Goal: Transaction & Acquisition: Purchase product/service

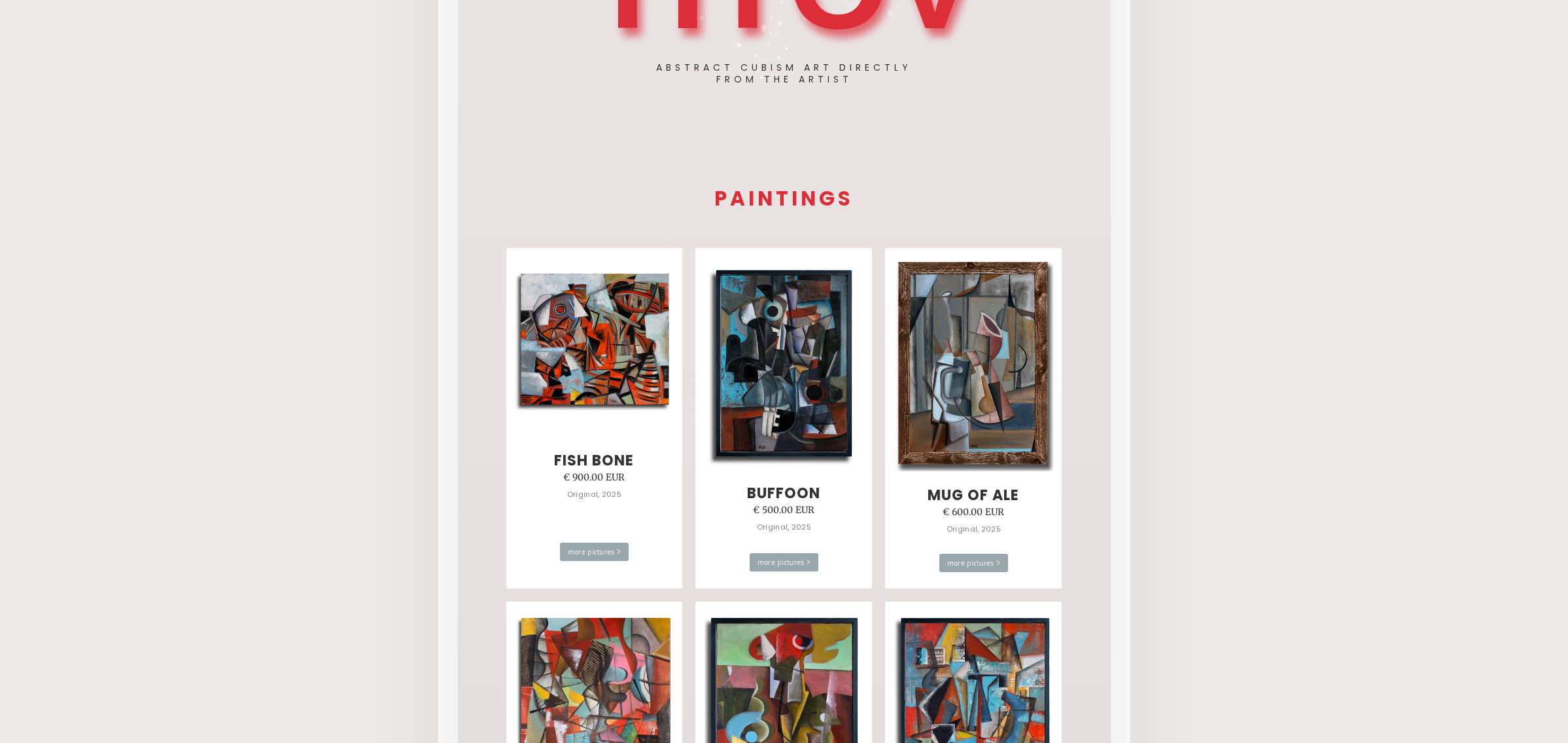
scroll to position [433, 0]
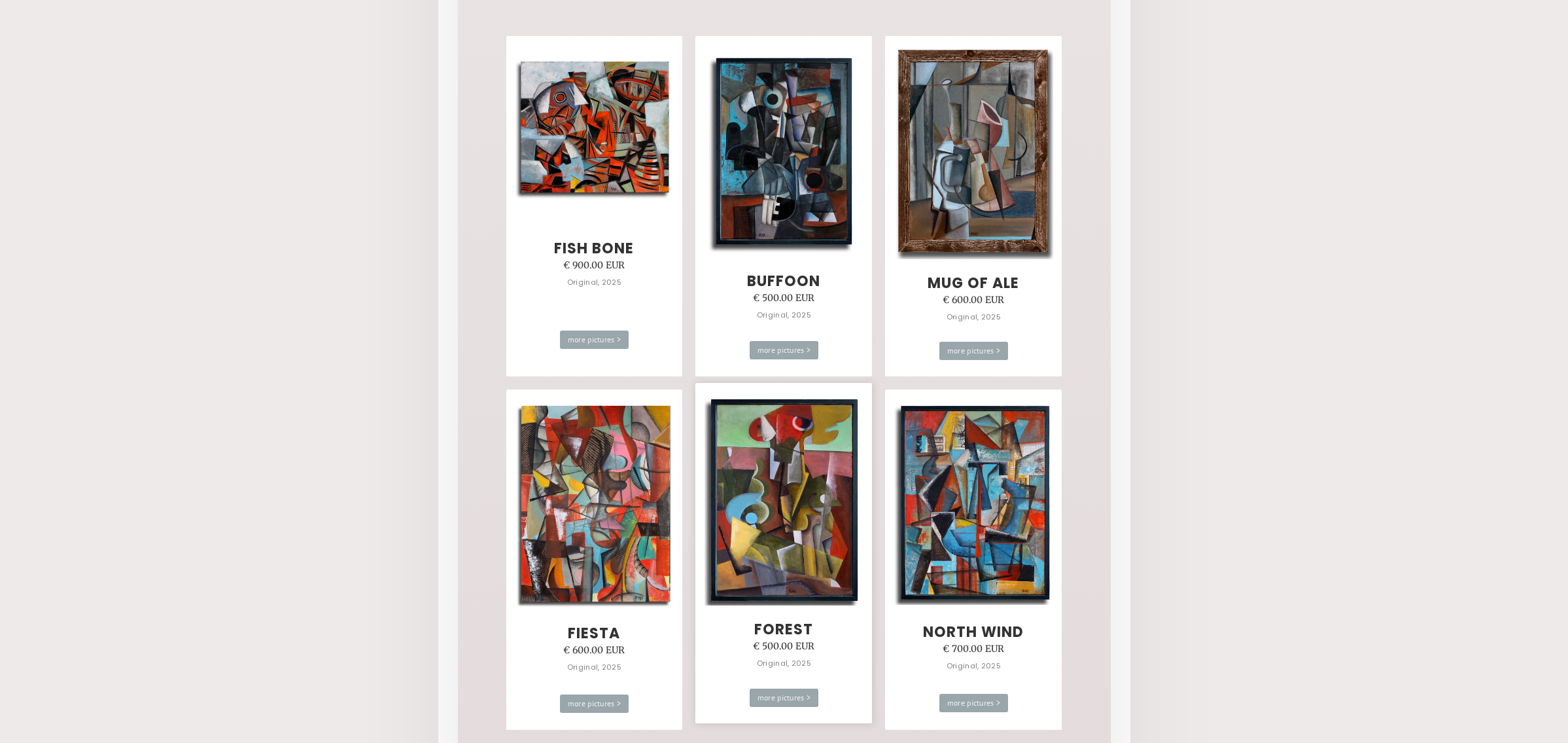
click at [795, 499] on img at bounding box center [784, 499] width 159 height 212
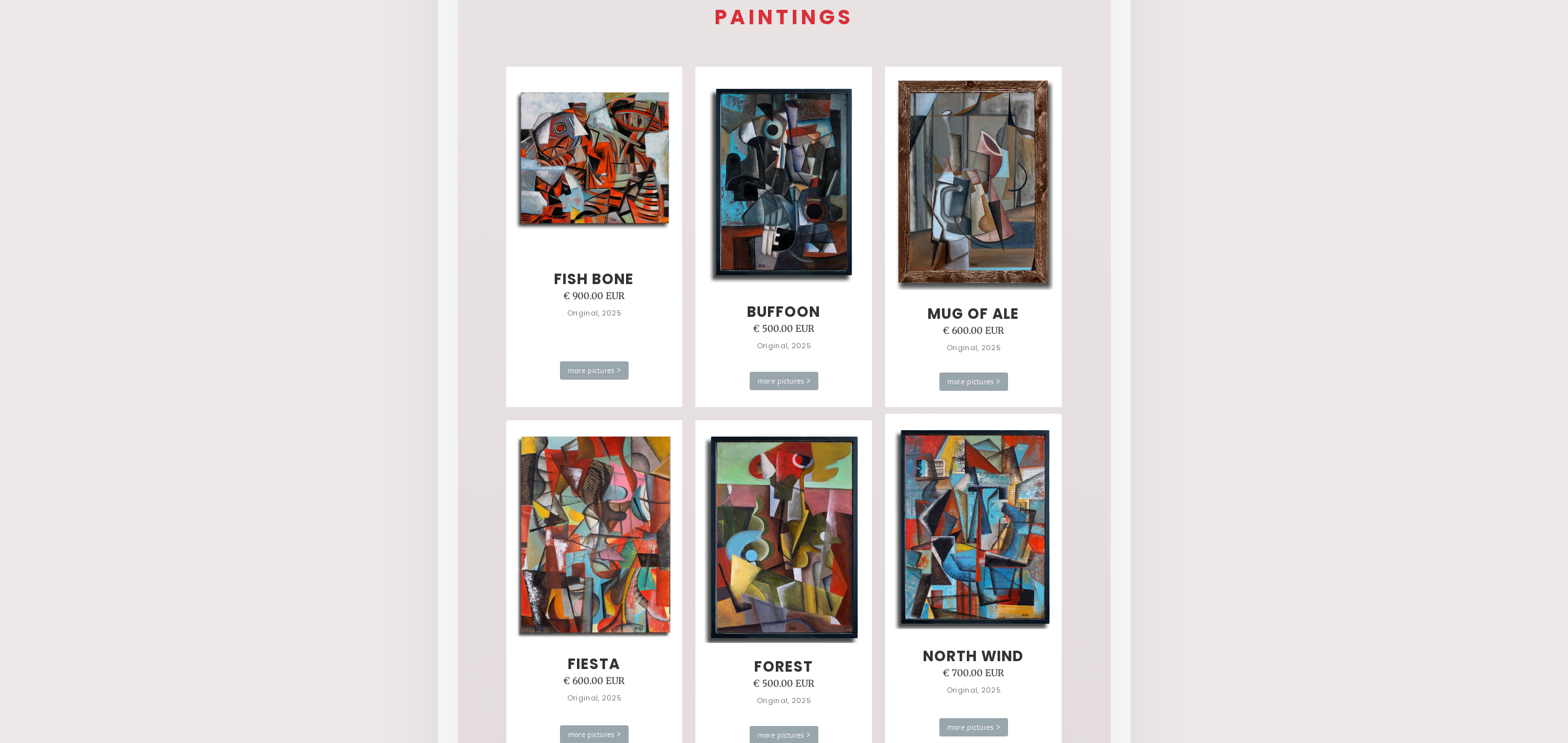
scroll to position [348, 0]
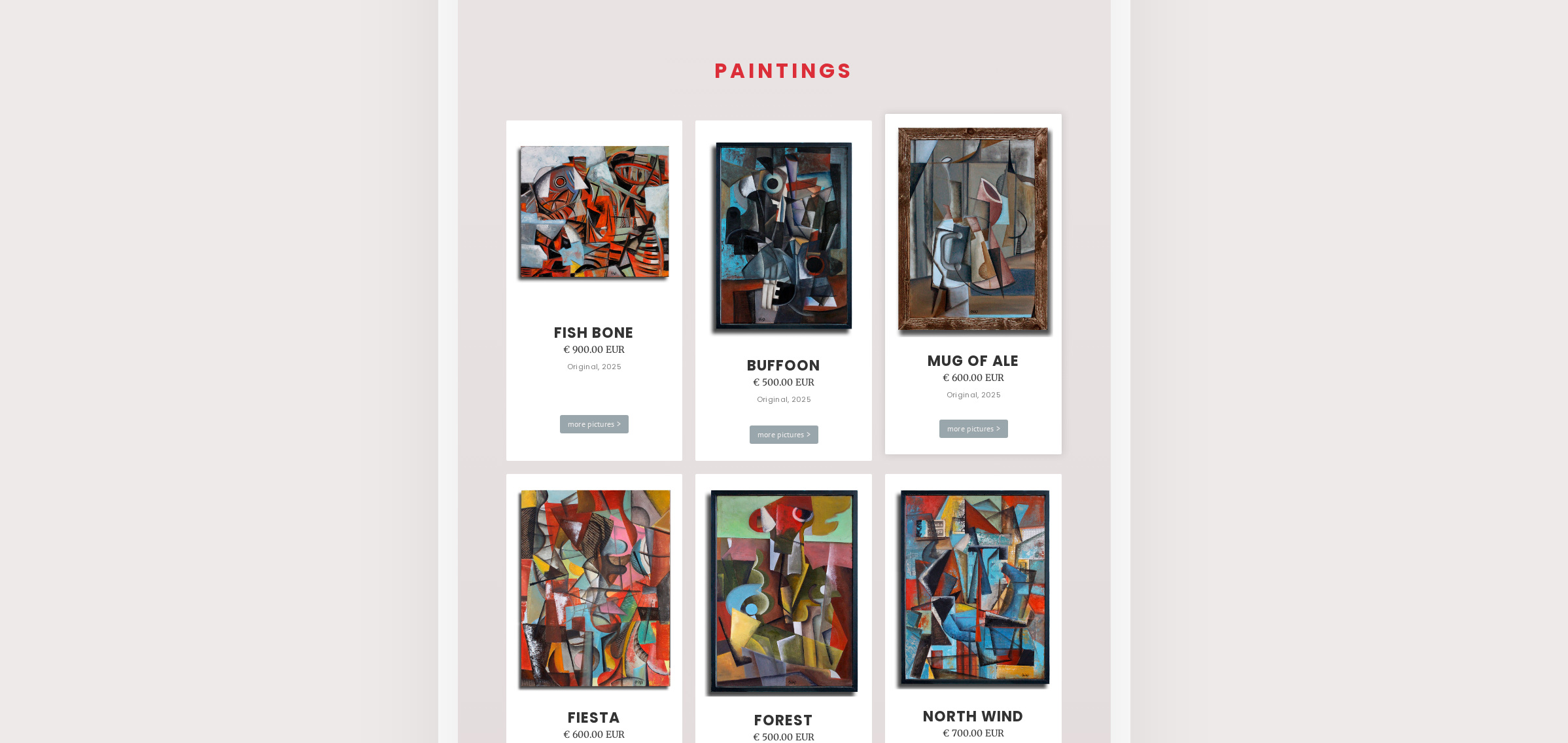
click at [997, 252] on img at bounding box center [973, 230] width 159 height 213
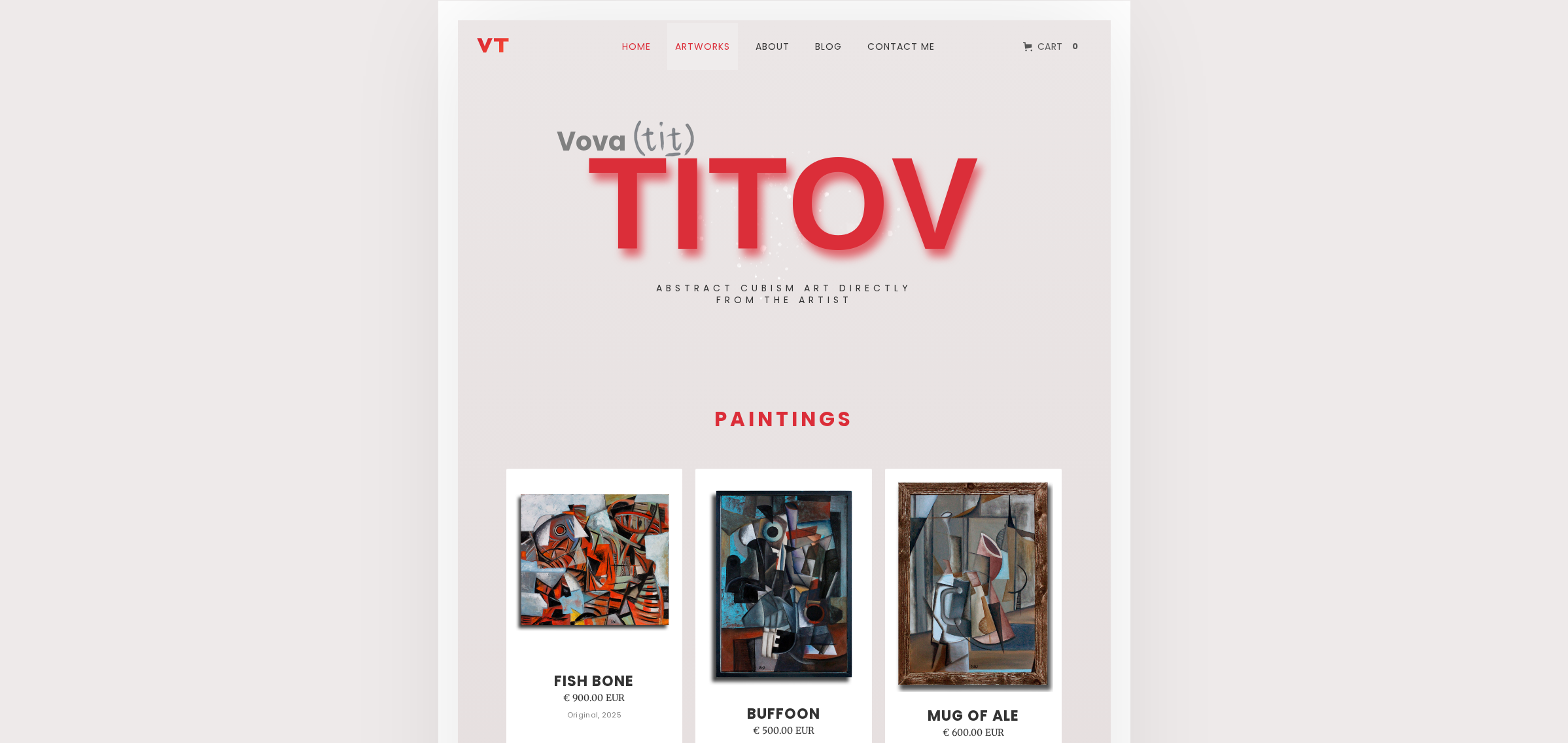
click at [721, 48] on link "ARTWORks" at bounding box center [703, 47] width 71 height 47
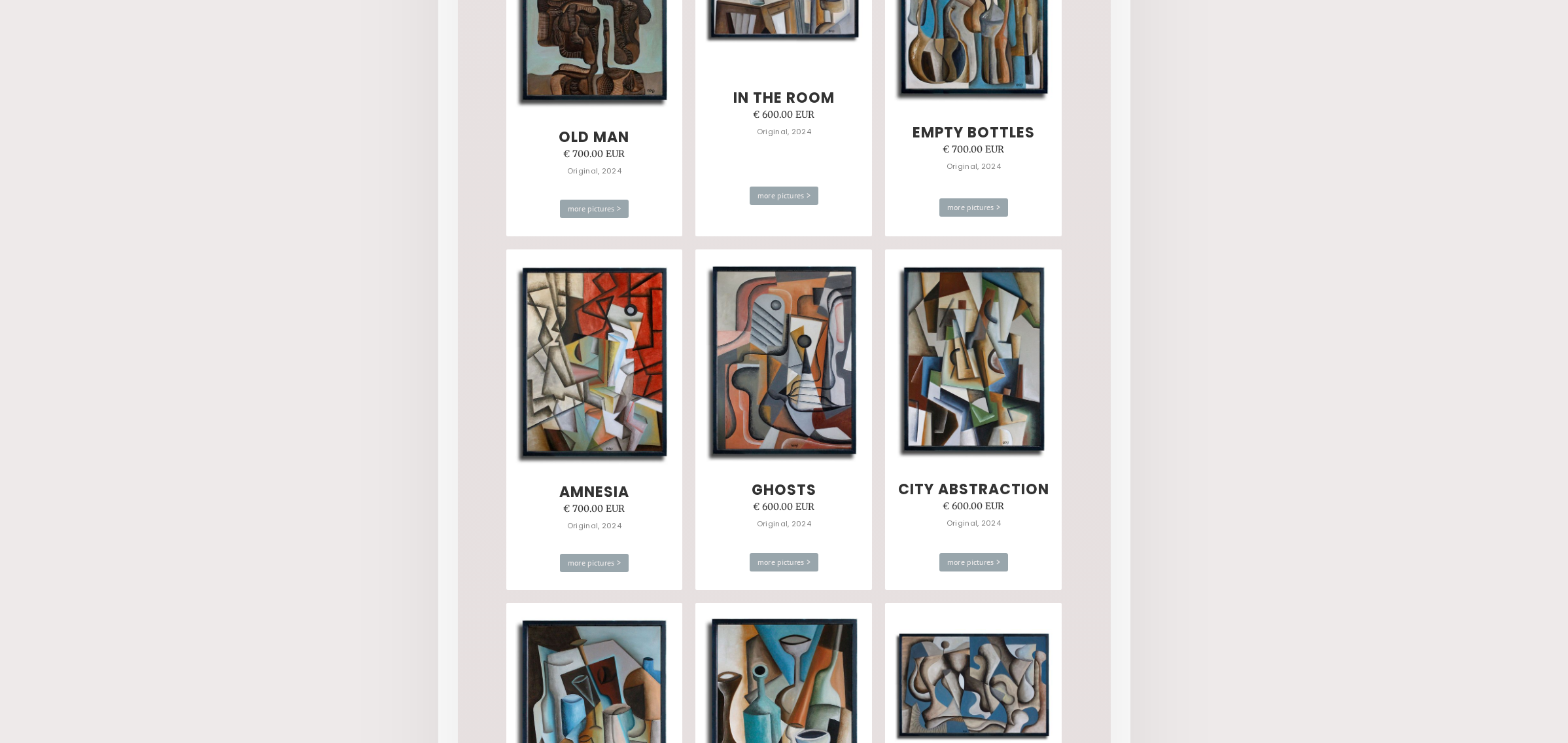
scroll to position [2910, 0]
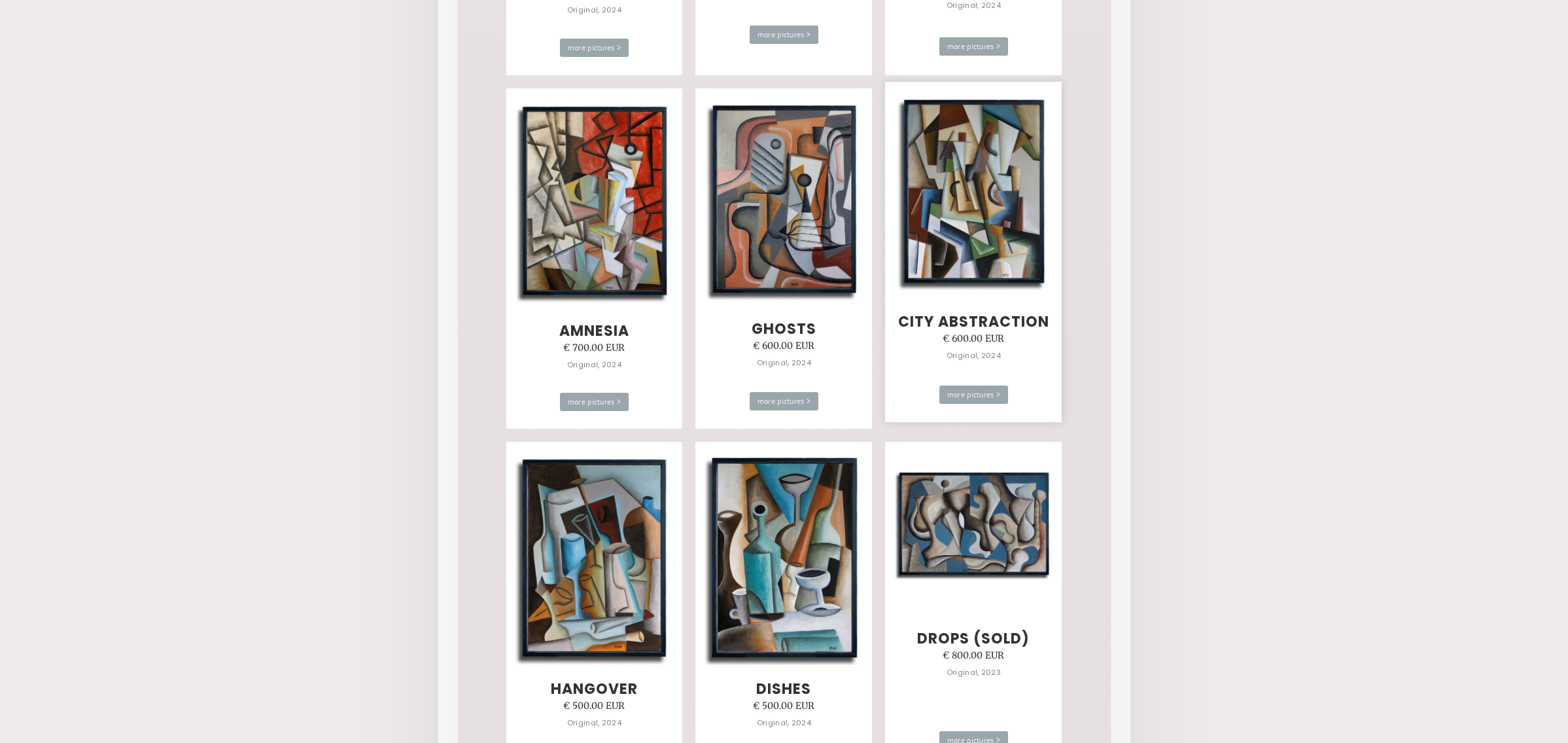
click at [961, 184] on img at bounding box center [973, 193] width 159 height 199
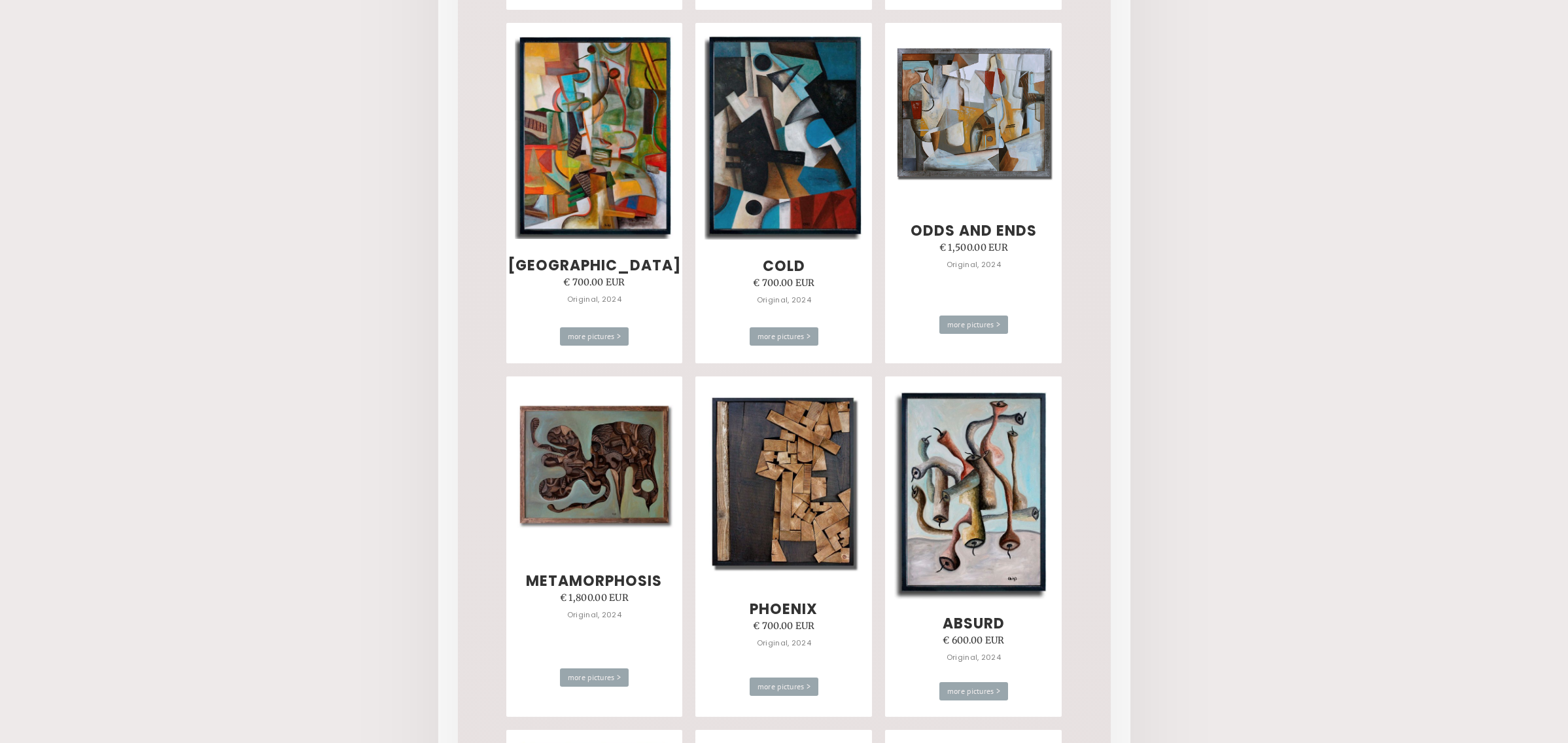
scroll to position [1477, 0]
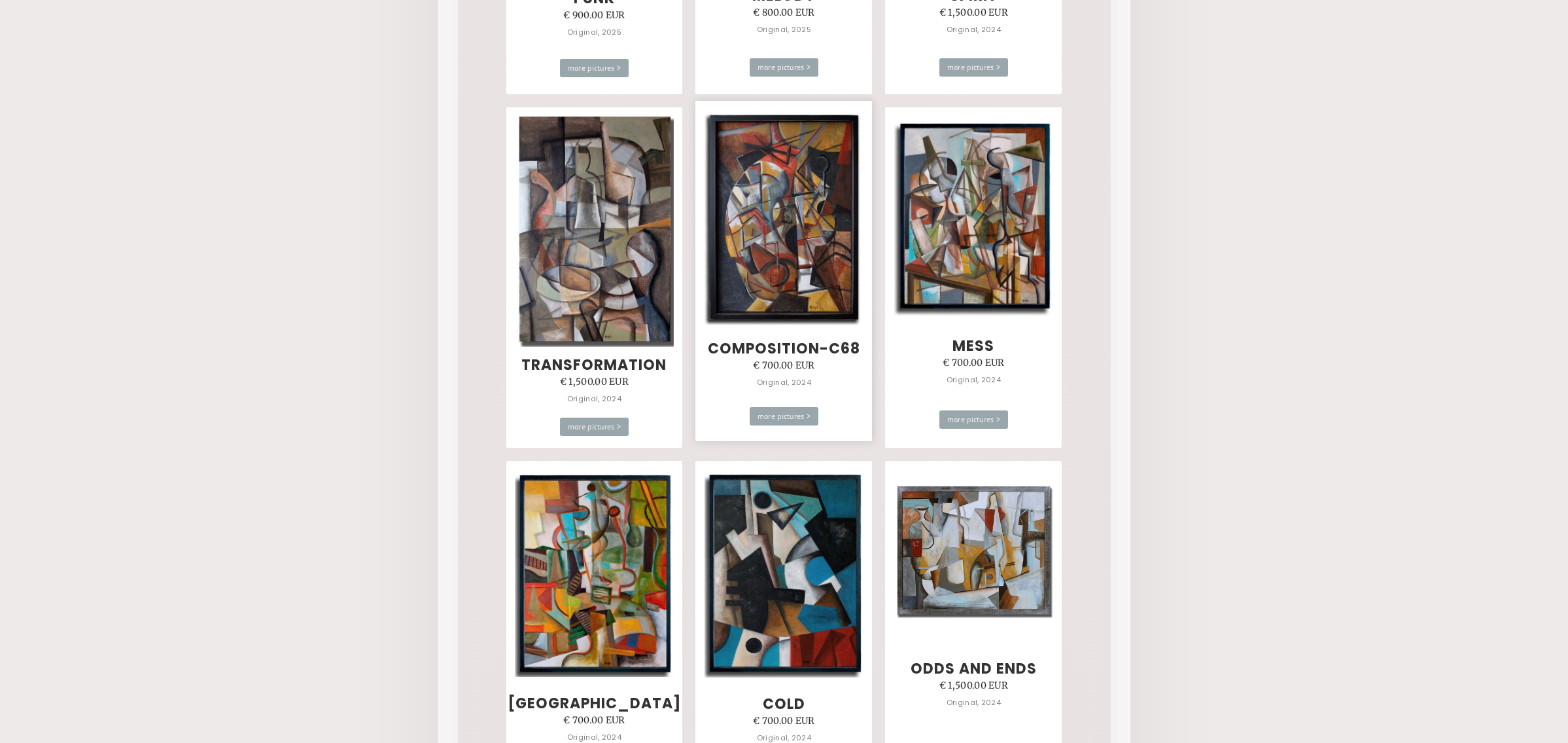
click at [798, 256] on img at bounding box center [784, 217] width 159 height 214
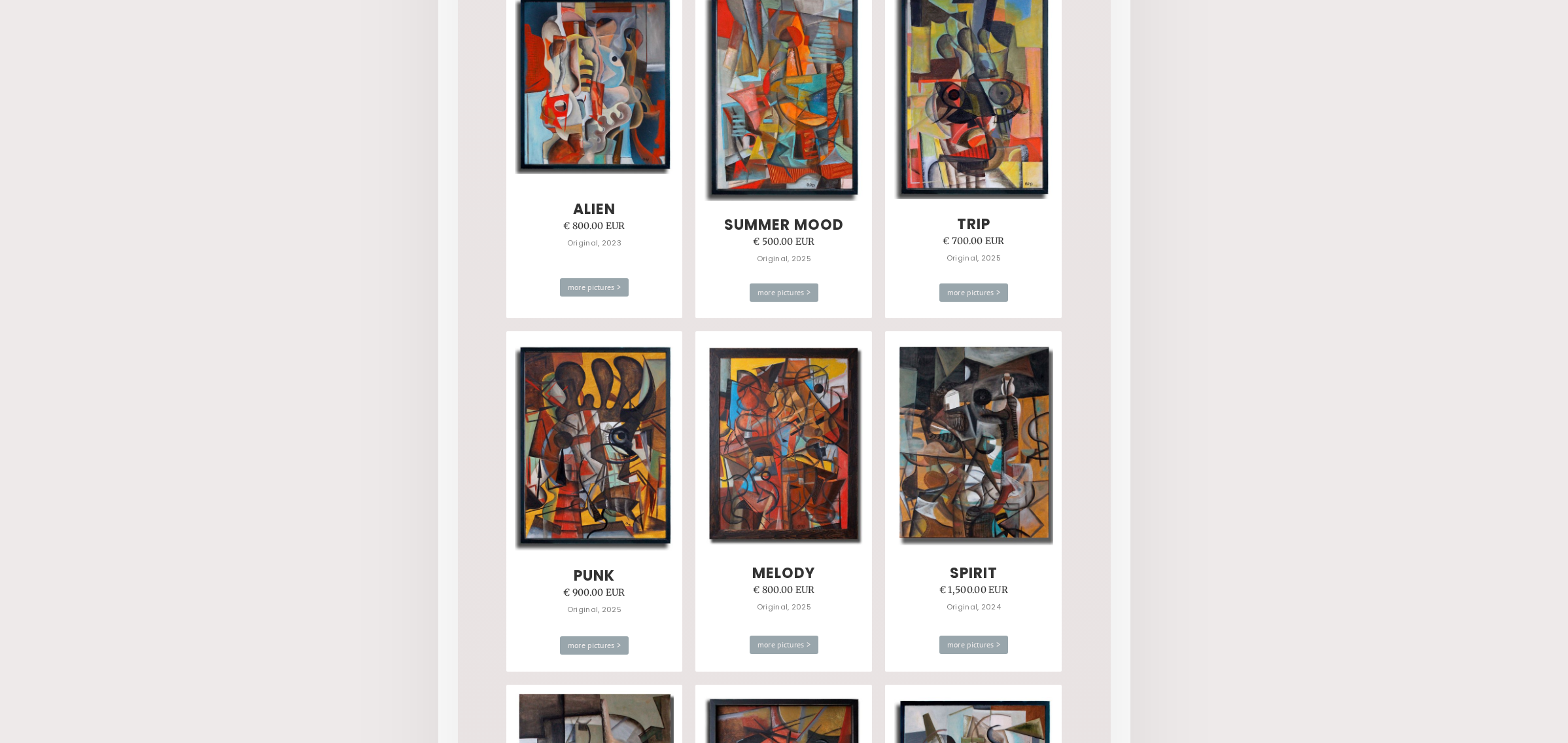
scroll to position [914, 0]
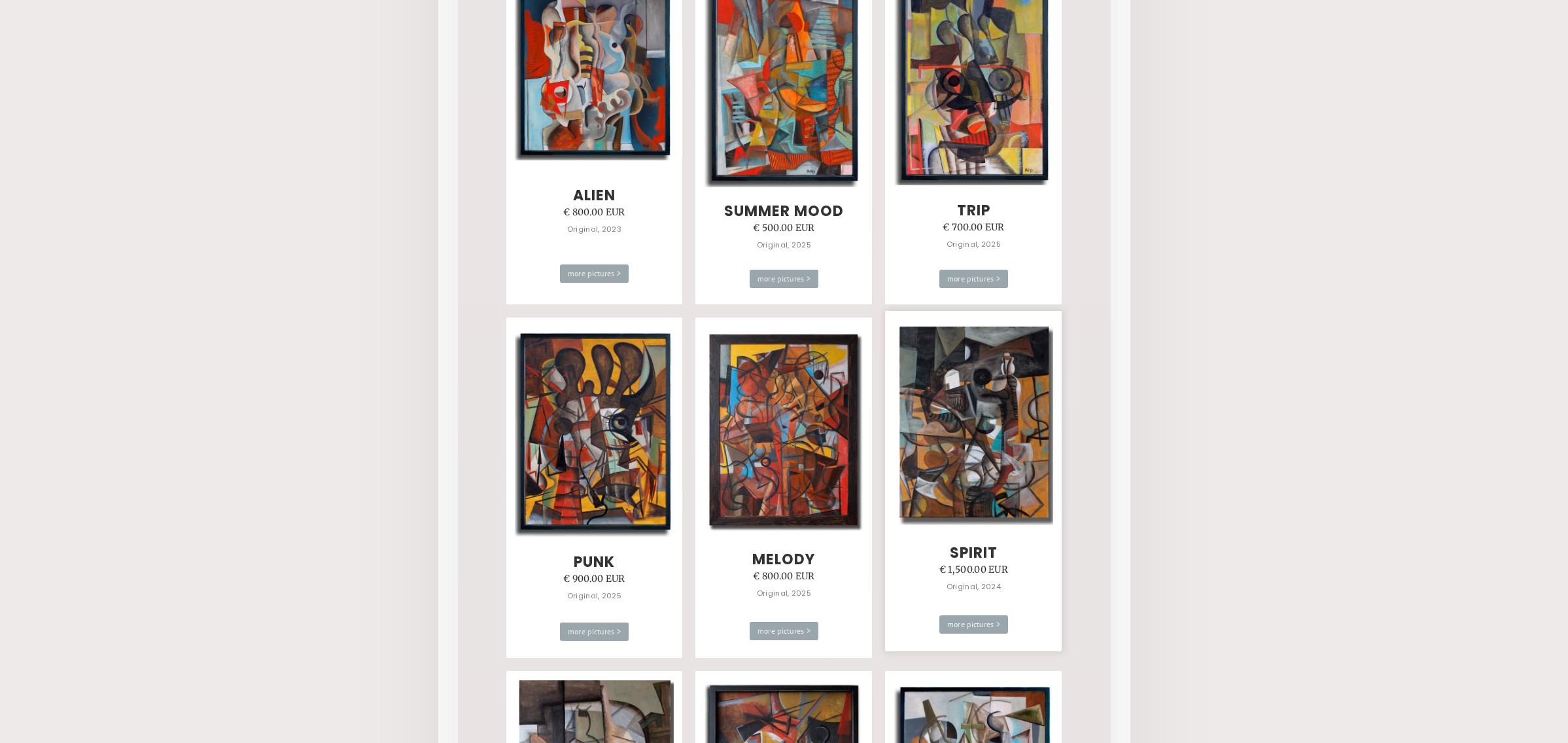
click at [1004, 392] on img at bounding box center [973, 423] width 159 height 203
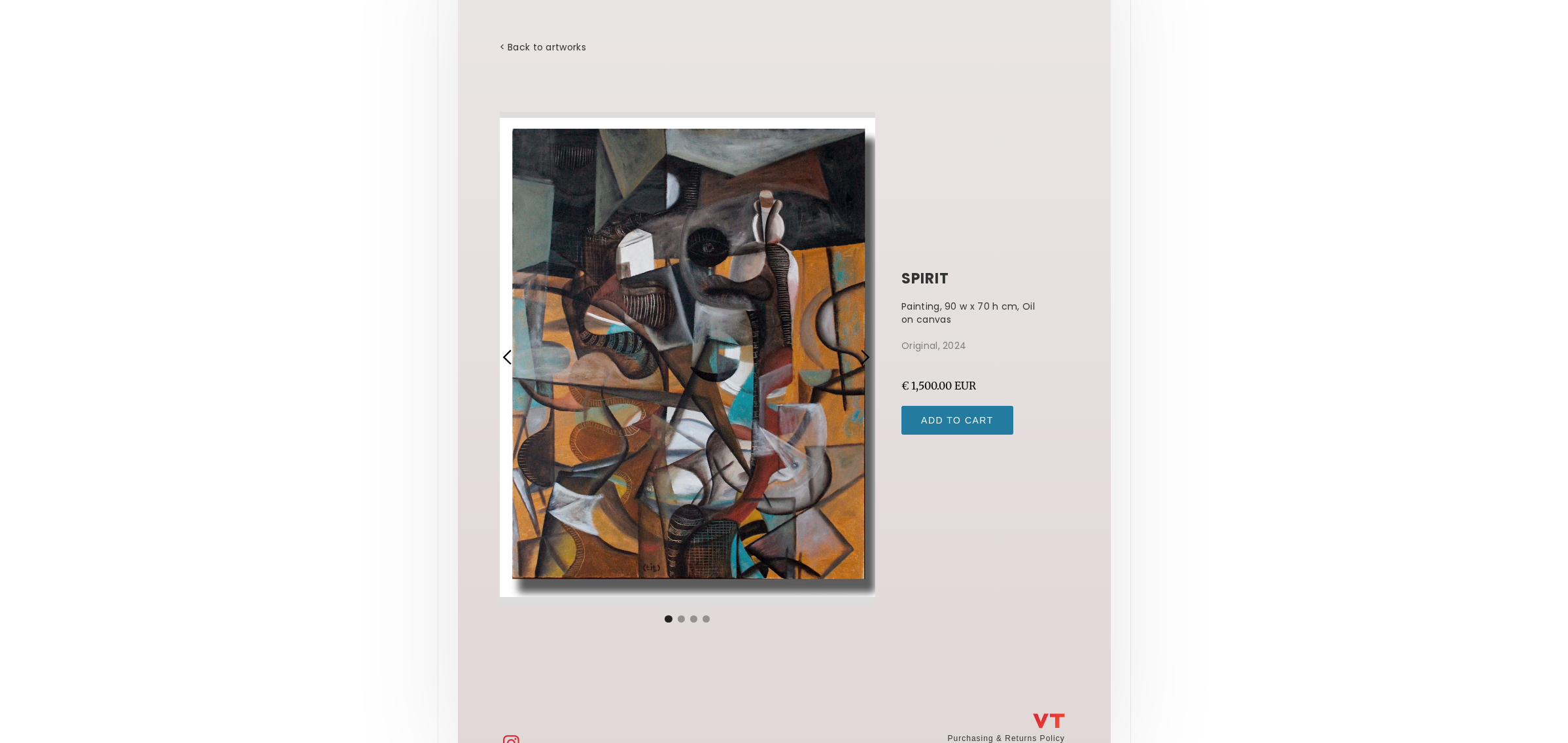
scroll to position [81, 0]
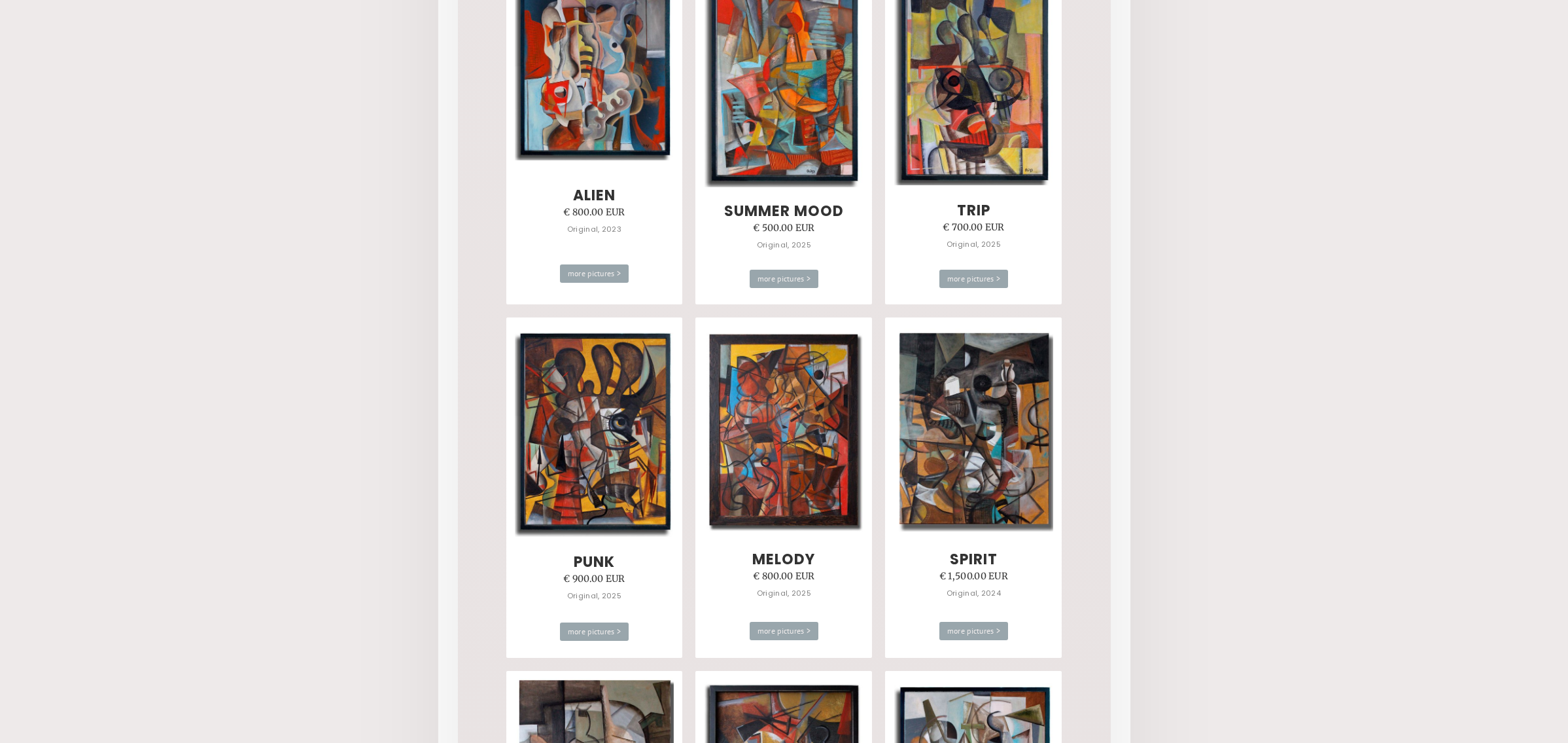
scroll to position [914, 0]
